Goal: Transaction & Acquisition: Purchase product/service

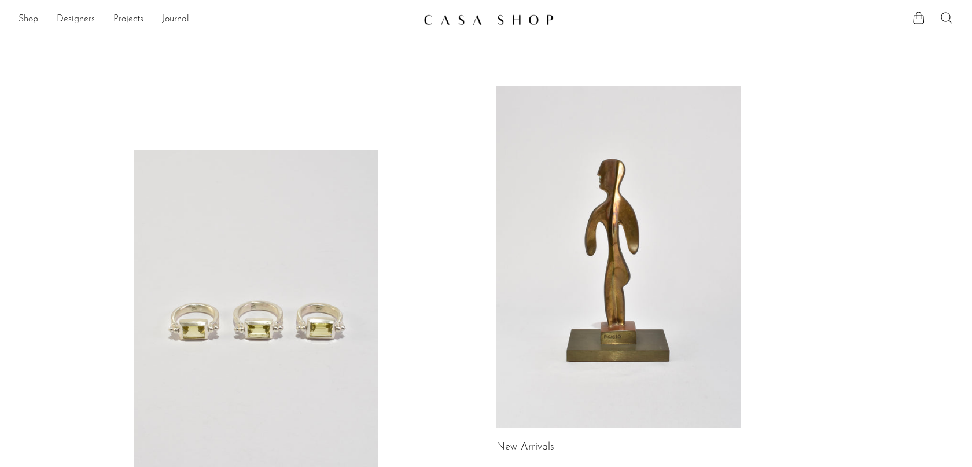
click at [566, 274] on link at bounding box center [618, 257] width 244 height 342
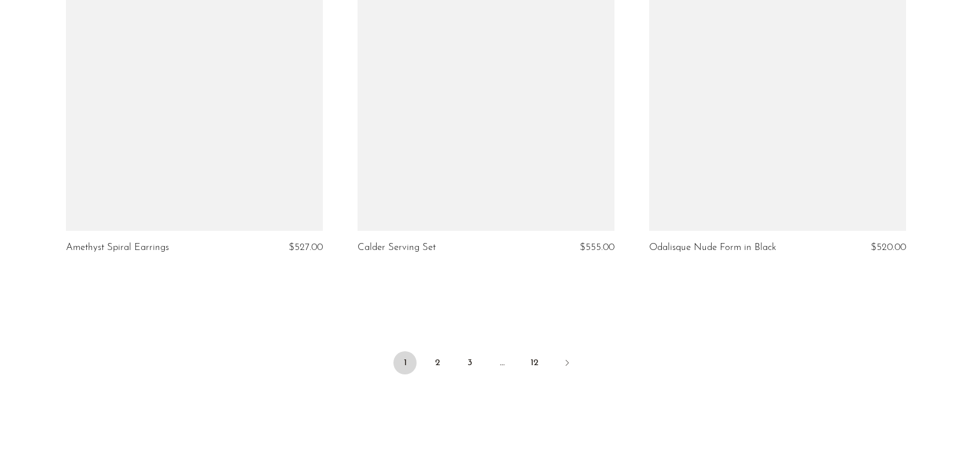
scroll to position [4849, 0]
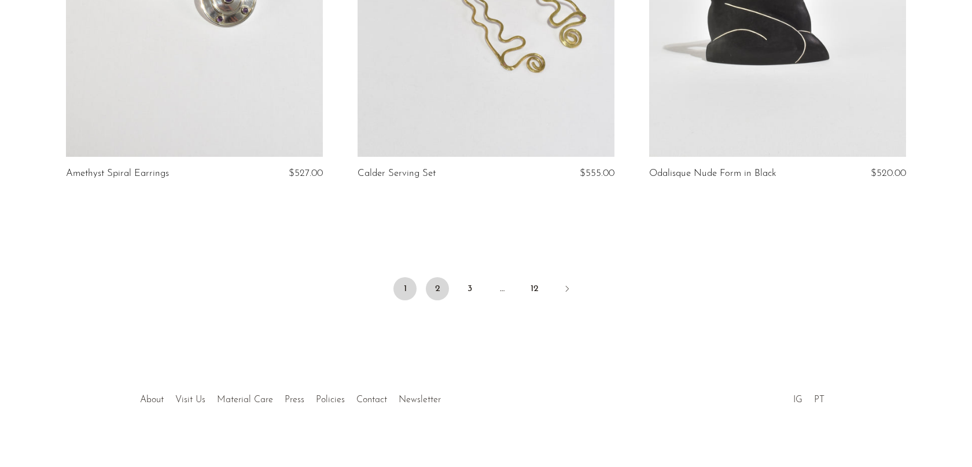
click at [431, 277] on link "2" at bounding box center [437, 288] width 23 height 23
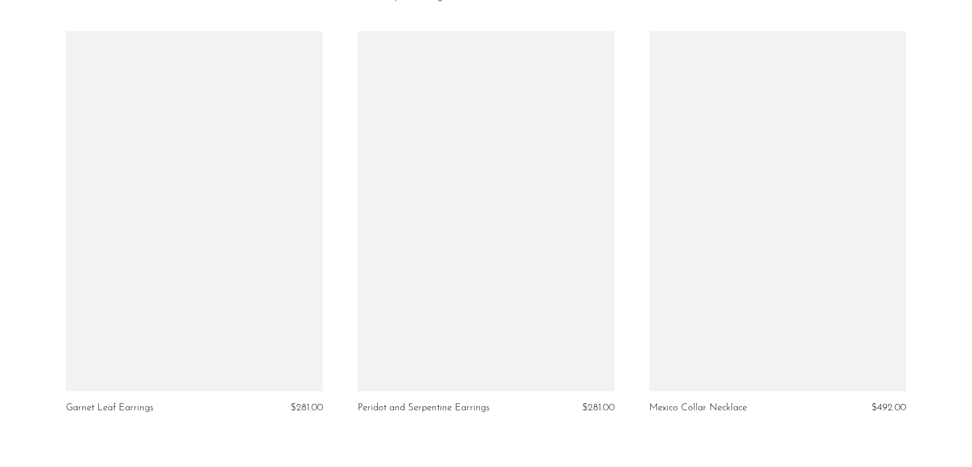
scroll to position [4838, 0]
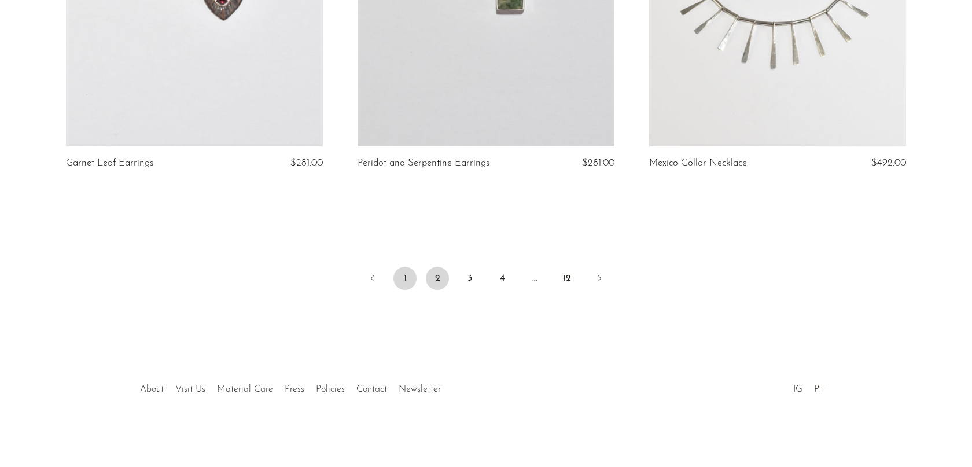
click at [403, 277] on link "1" at bounding box center [404, 278] width 23 height 23
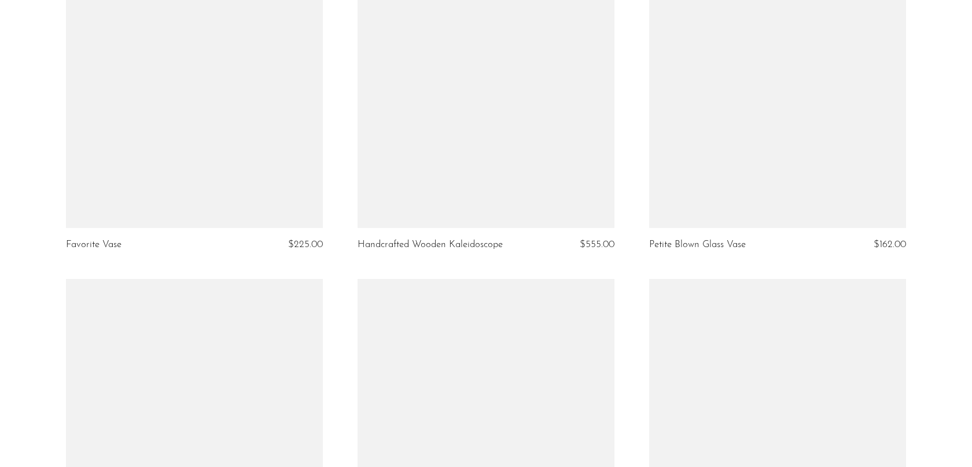
scroll to position [3946, 0]
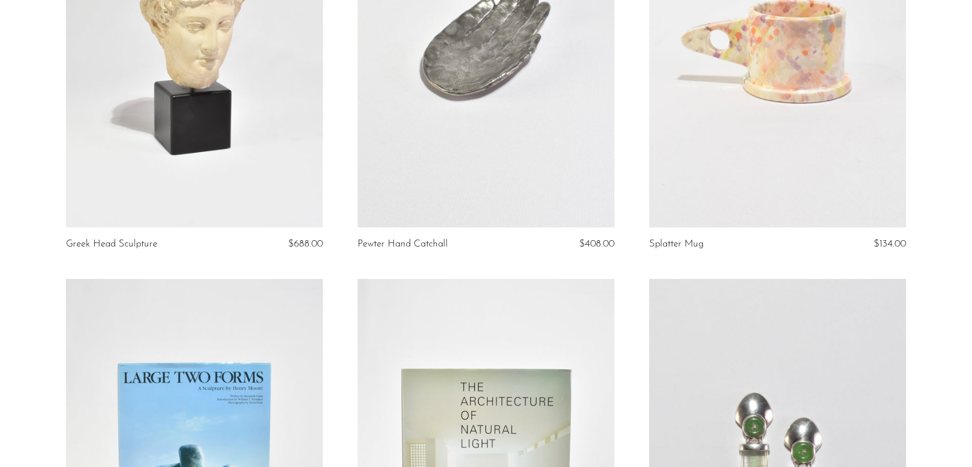
click at [459, 95] on link at bounding box center [486, 48] width 257 height 360
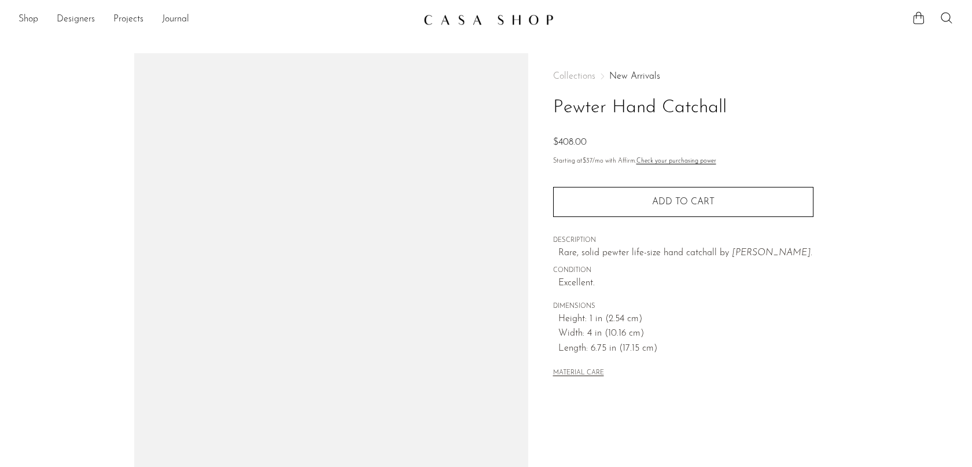
scroll to position [5, 0]
